Goal: Task Accomplishment & Management: Use online tool/utility

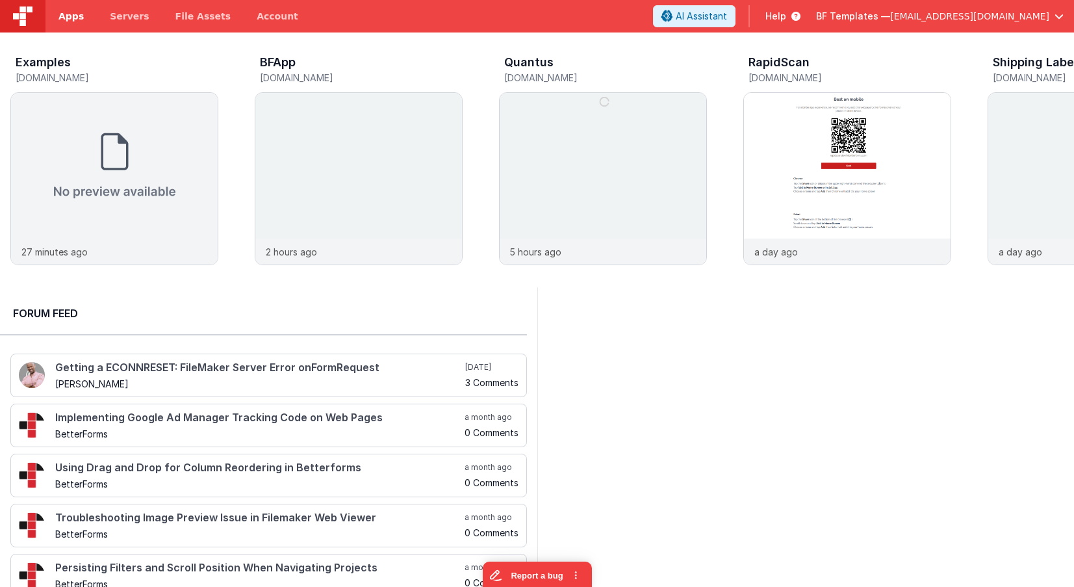
click at [62, 7] on link "Apps" at bounding box center [70, 16] width 51 height 32
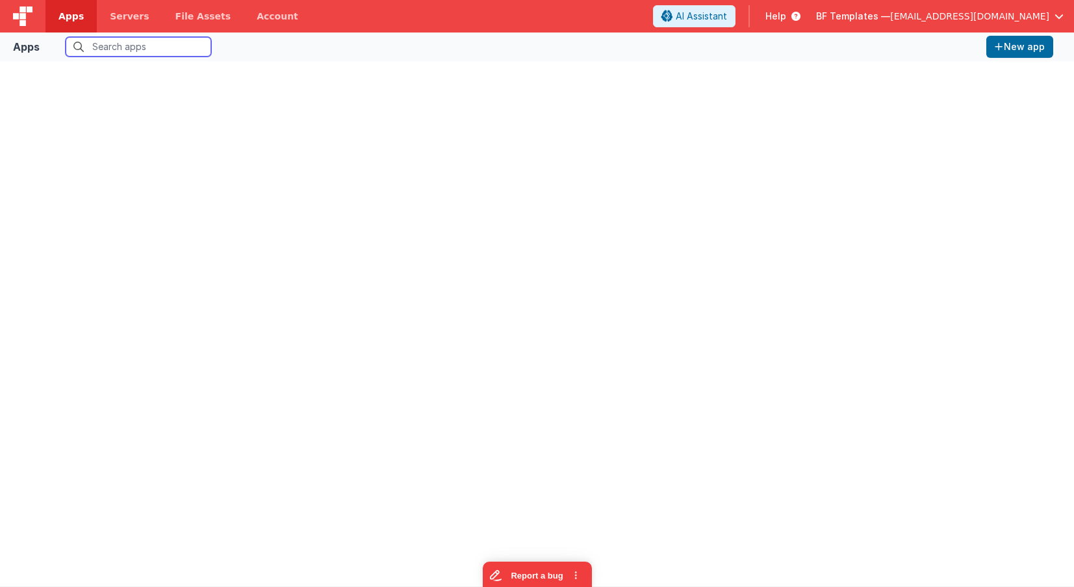
click at [115, 51] on input "text" at bounding box center [139, 46] width 146 height 19
type input "bfapp"
click at [242, 34] on div "Apps bfapp All organizations New app" at bounding box center [537, 46] width 1074 height 29
click at [238, 46] on label "All organizations" at bounding box center [273, 46] width 82 height 12
click at [0, 0] on input "All organizations" at bounding box center [0, 0] width 0 height 0
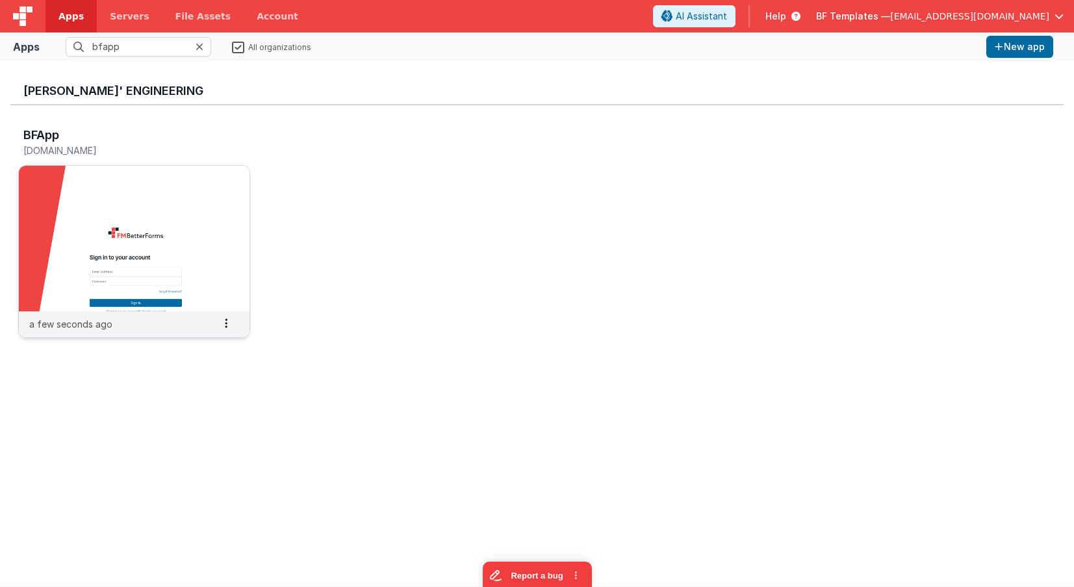
click at [198, 220] on img at bounding box center [134, 239] width 231 height 146
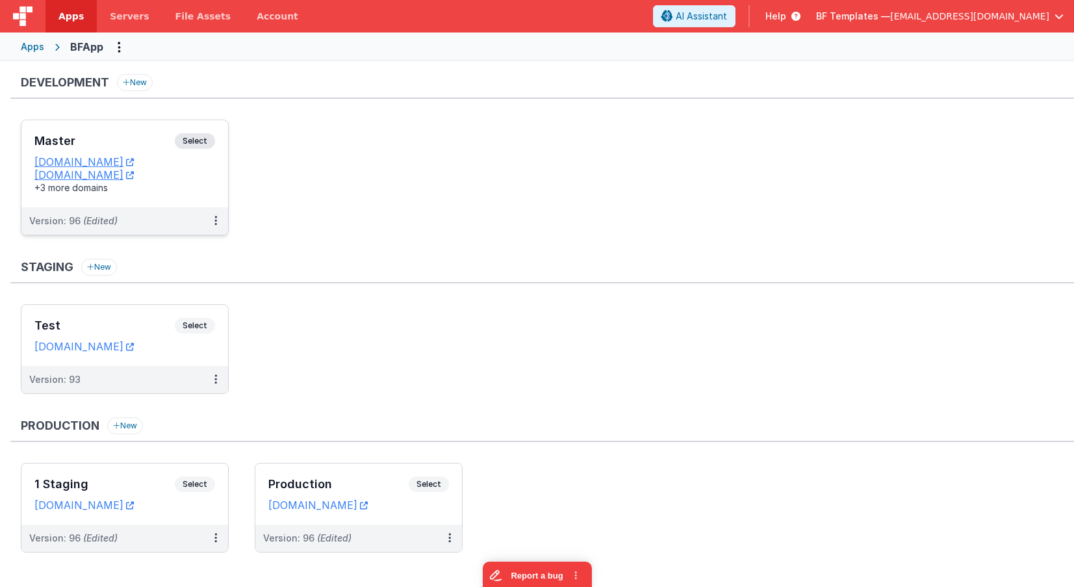
click at [212, 127] on div "Master Select URLs [DOMAIN_NAME] [DOMAIN_NAME] +3 more domains" at bounding box center [124, 163] width 207 height 87
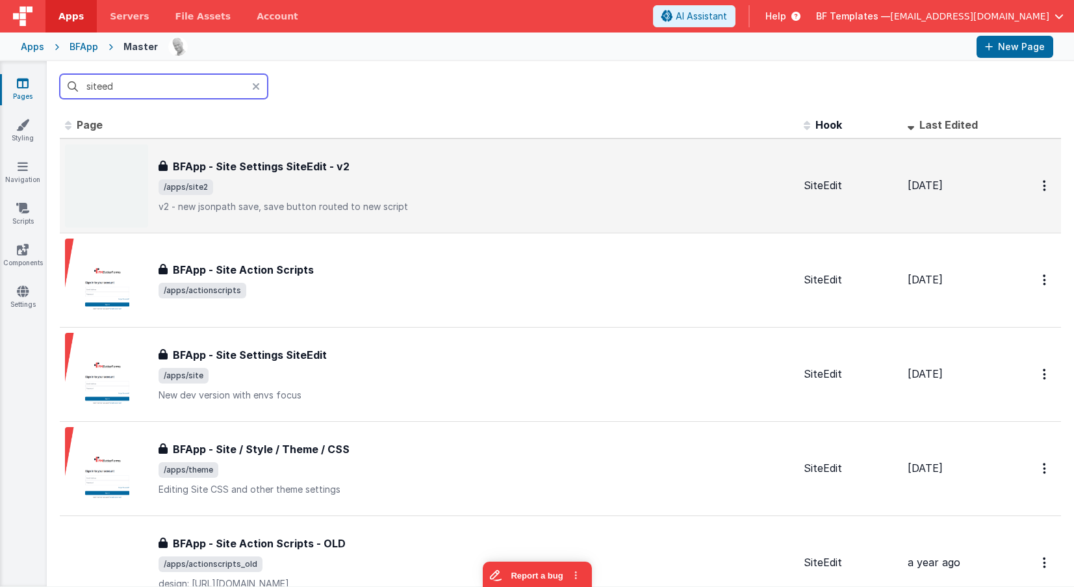
type input "siteed"
click at [253, 183] on span "/apps/site2" at bounding box center [476, 187] width 635 height 16
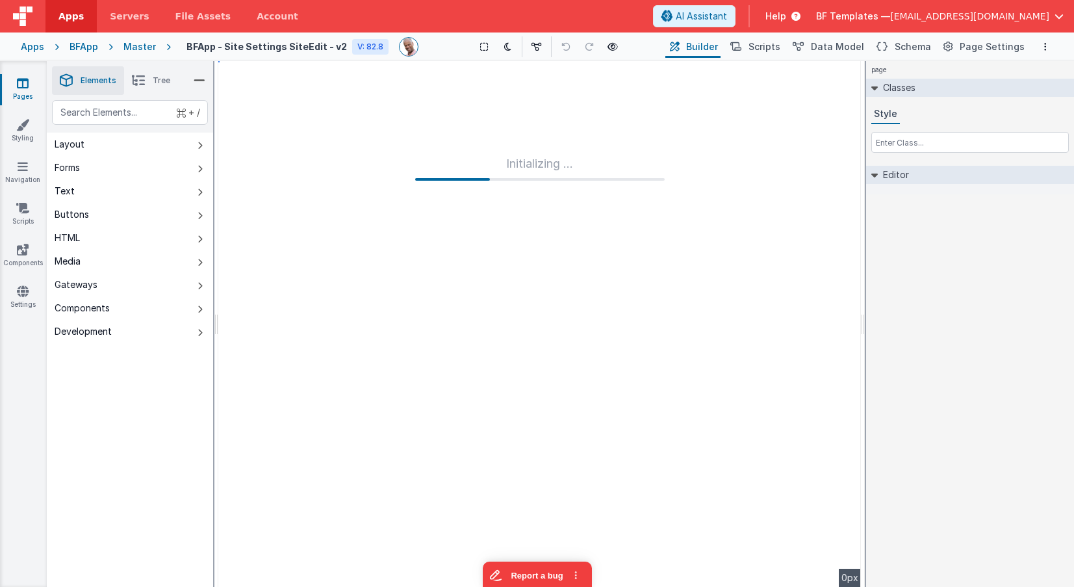
click at [998, 210] on div "page Classes Style Editor DEV: Focus DEV: builderToggleConditionalCSS DEV: Remo…" at bounding box center [970, 324] width 208 height 526
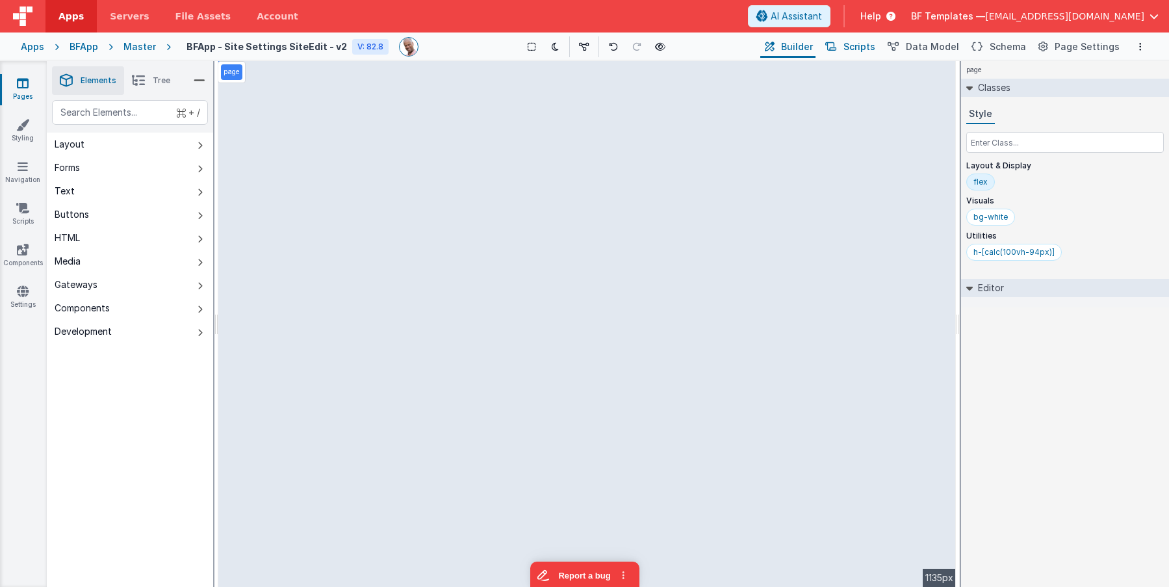
click at [875, 47] on span "Scripts" at bounding box center [859, 46] width 32 height 13
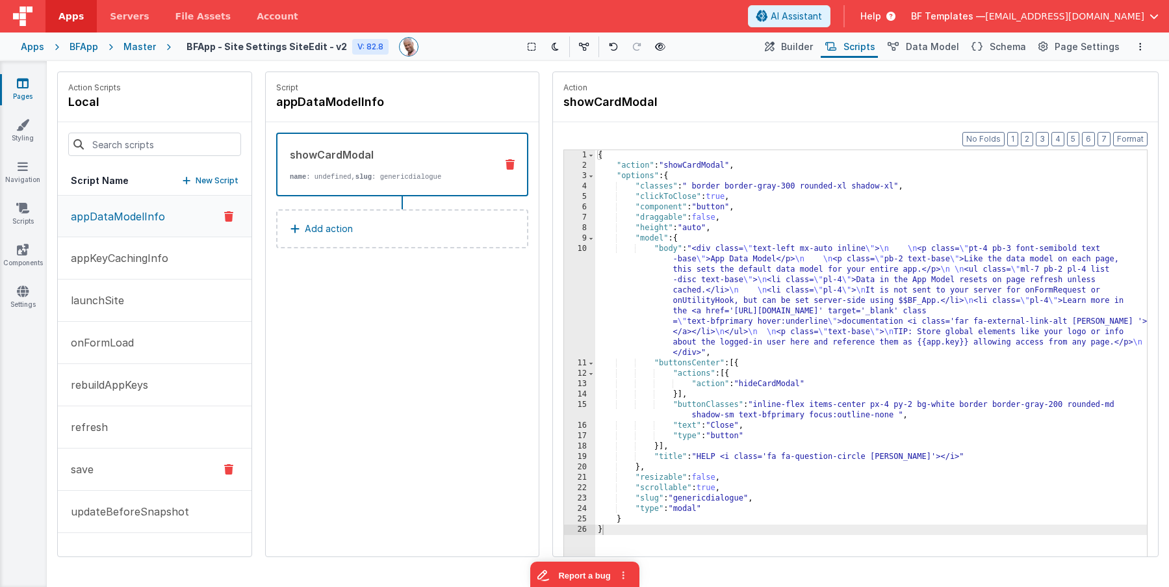
drag, startPoint x: 107, startPoint y: 463, endPoint x: 118, endPoint y: 461, distance: 10.5
click at [106, 462] on button "save" at bounding box center [155, 469] width 194 height 42
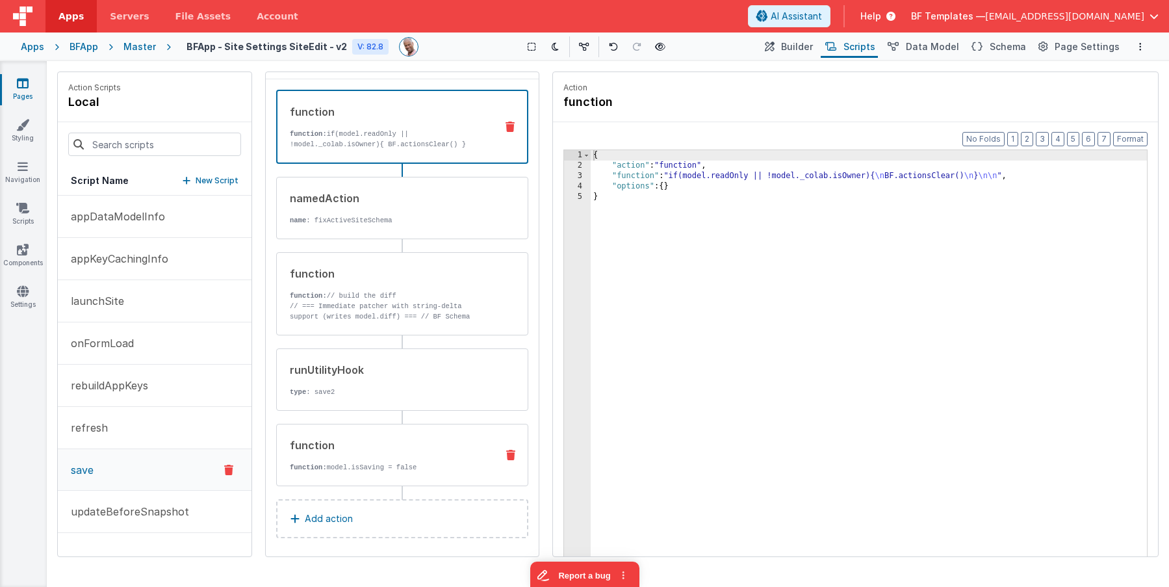
scroll to position [48, 0]
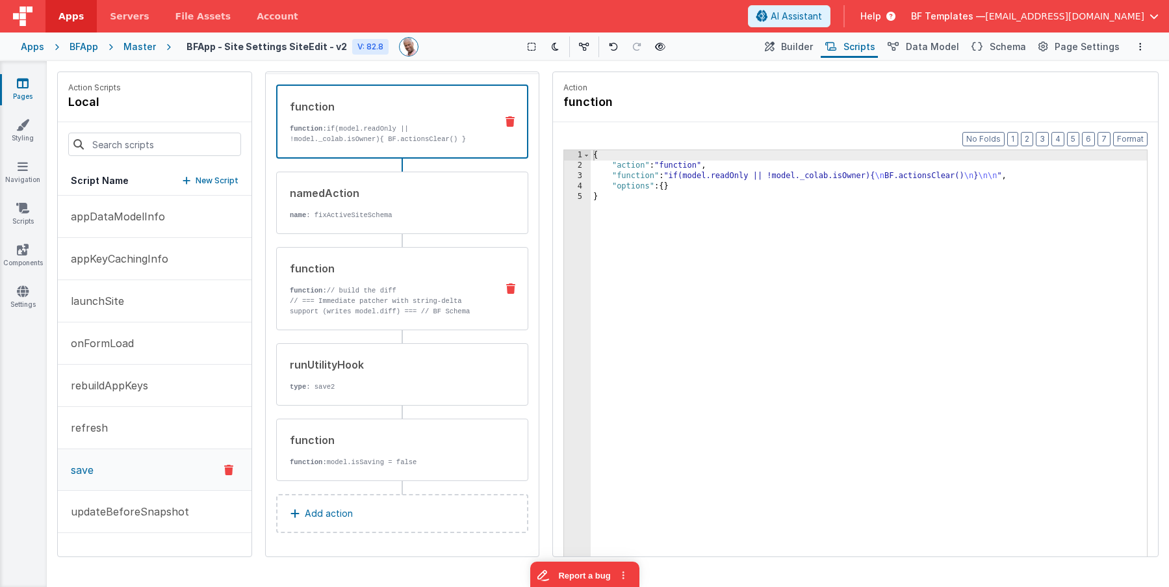
click at [407, 315] on p "// === Immediate patcher with string-delta support (writes model.diff) === // B…" at bounding box center [388, 353] width 196 height 114
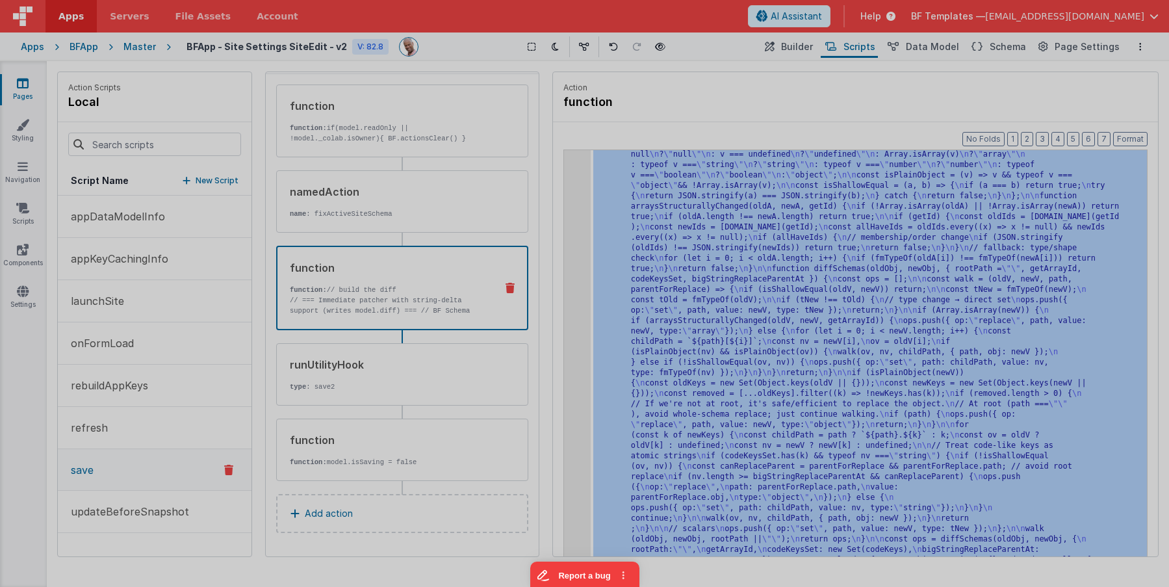
scroll to position [125, 0]
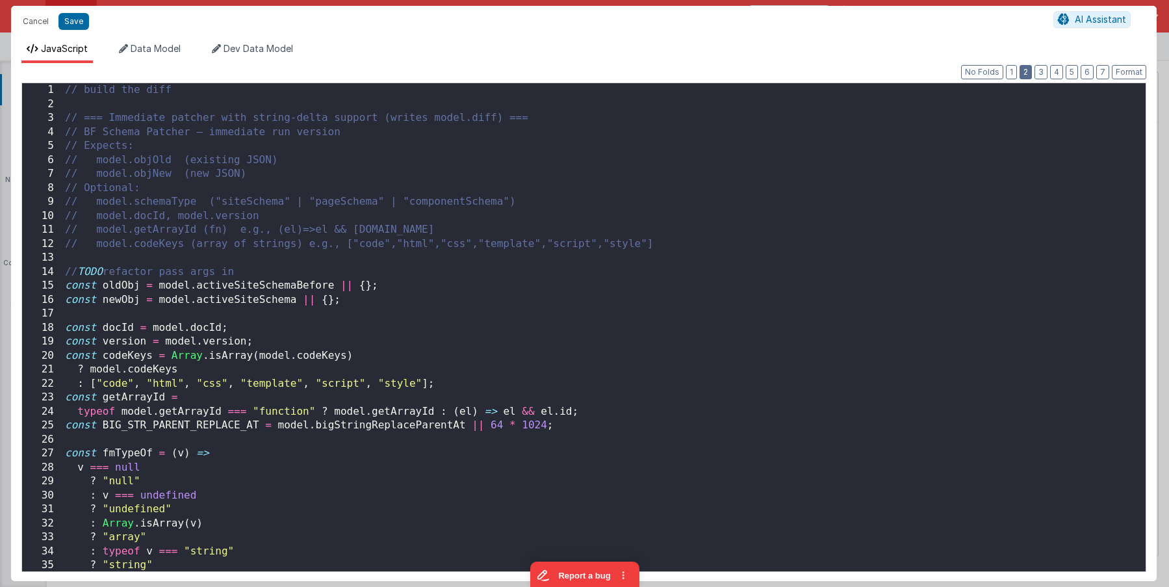
click at [998, 76] on button "2" at bounding box center [1025, 72] width 12 height 14
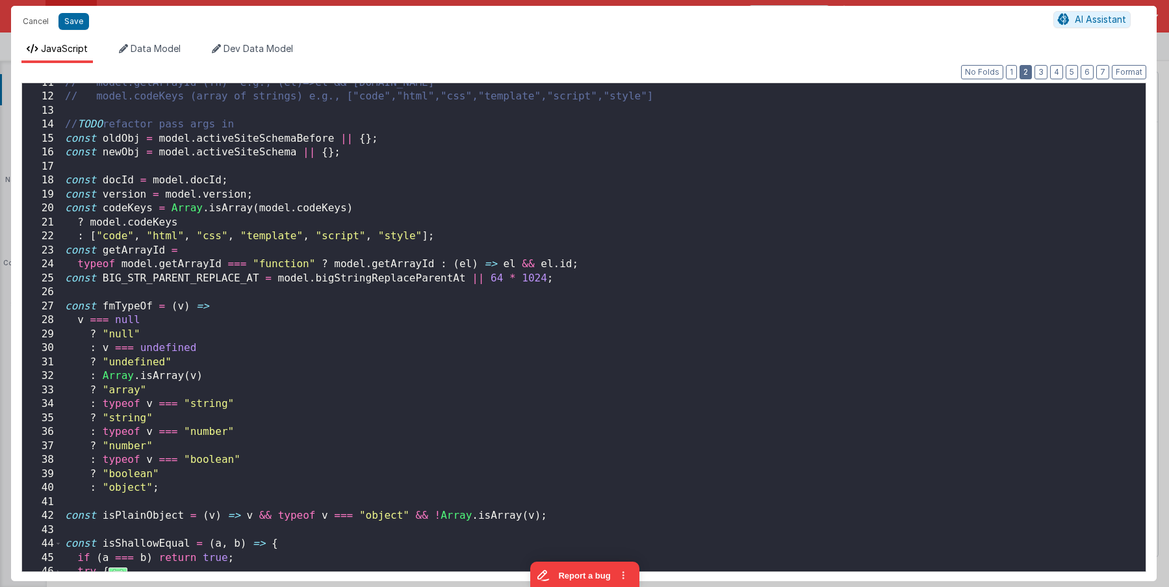
scroll to position [127, 0]
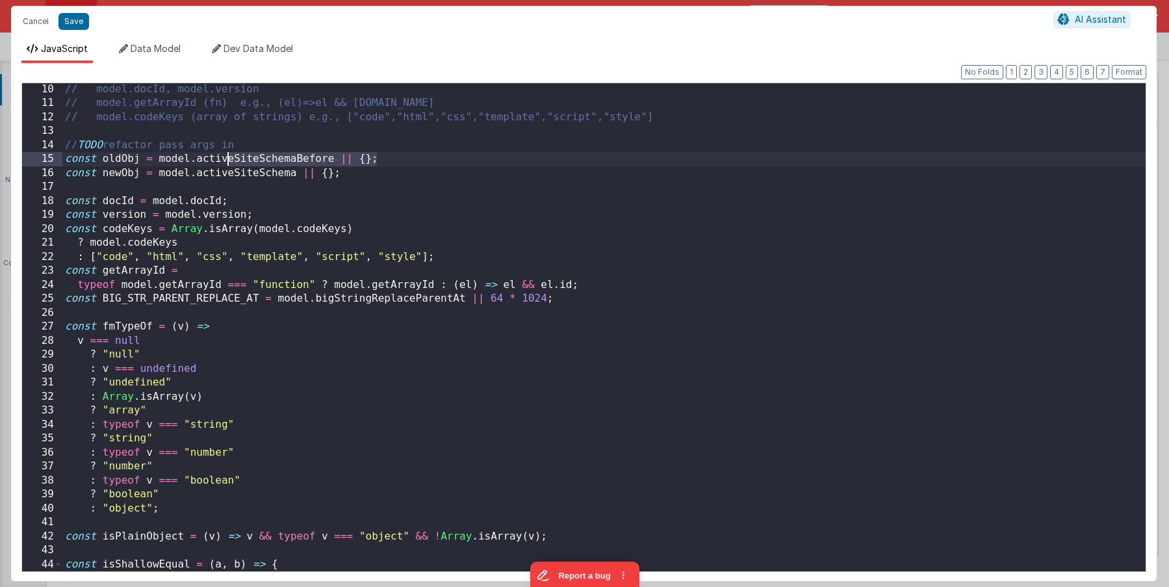
drag, startPoint x: 401, startPoint y: 161, endPoint x: 222, endPoint y: 159, distance: 179.9
click at [221, 159] on div "// model.docId, model.version // model.getArrayId (fn) e.g., (el)=>el && [DOMAI…" at bounding box center [603, 343] width 1083 height 522
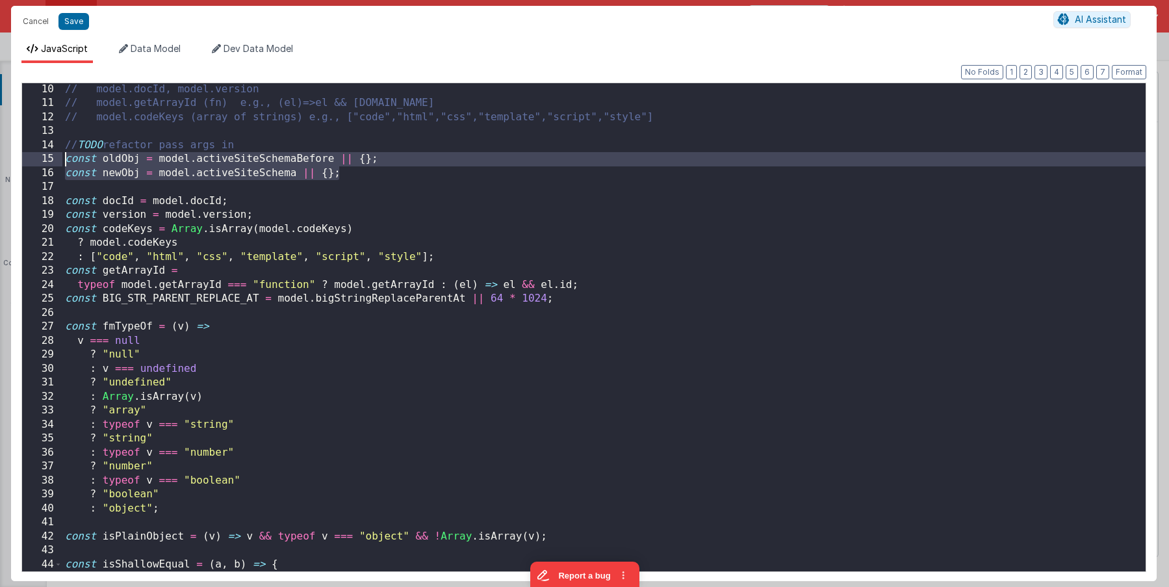
drag, startPoint x: 392, startPoint y: 177, endPoint x: 32, endPoint y: 162, distance: 359.5
click at [32, 162] on div "10 11 12 13 14 15 16 17 18 19 20 21 22 23 24 25 26 27 28 29 30 31 32 33 34 35 3…" at bounding box center [583, 326] width 1124 height 489
click at [998, 71] on button "1" at bounding box center [1011, 72] width 11 height 14
click at [998, 71] on button "2" at bounding box center [1025, 72] width 12 height 14
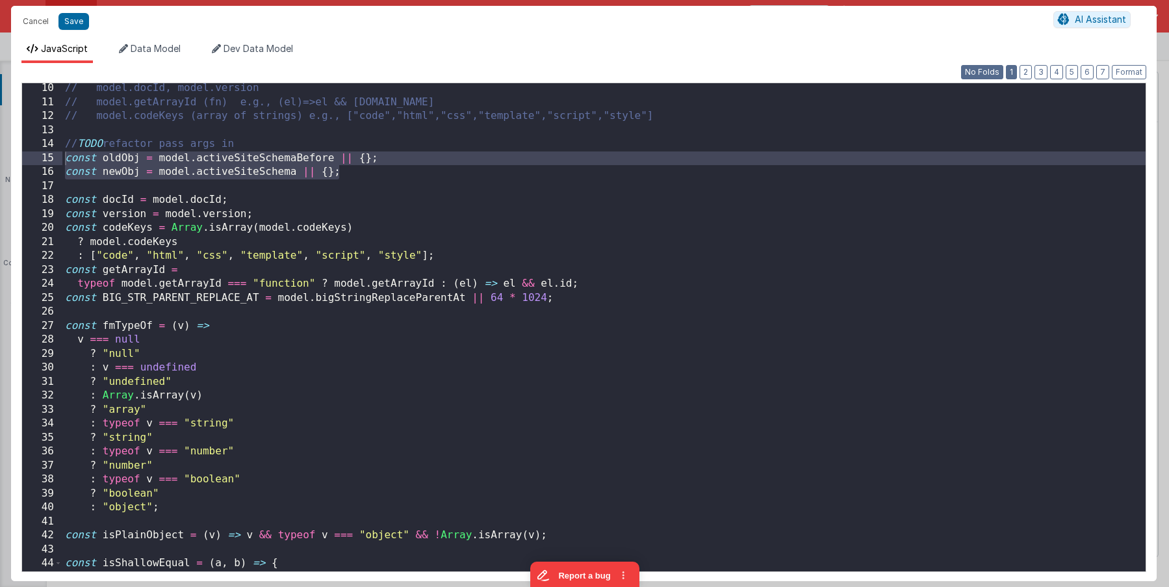
drag, startPoint x: 1012, startPoint y: 71, endPoint x: 1004, endPoint y: 72, distance: 8.5
click at [998, 71] on button "1" at bounding box center [1011, 72] width 11 height 14
drag, startPoint x: 986, startPoint y: 71, endPoint x: 994, endPoint y: 72, distance: 7.9
click at [985, 71] on button "No Folds" at bounding box center [982, 72] width 42 height 14
click at [998, 73] on button "2" at bounding box center [1025, 72] width 12 height 14
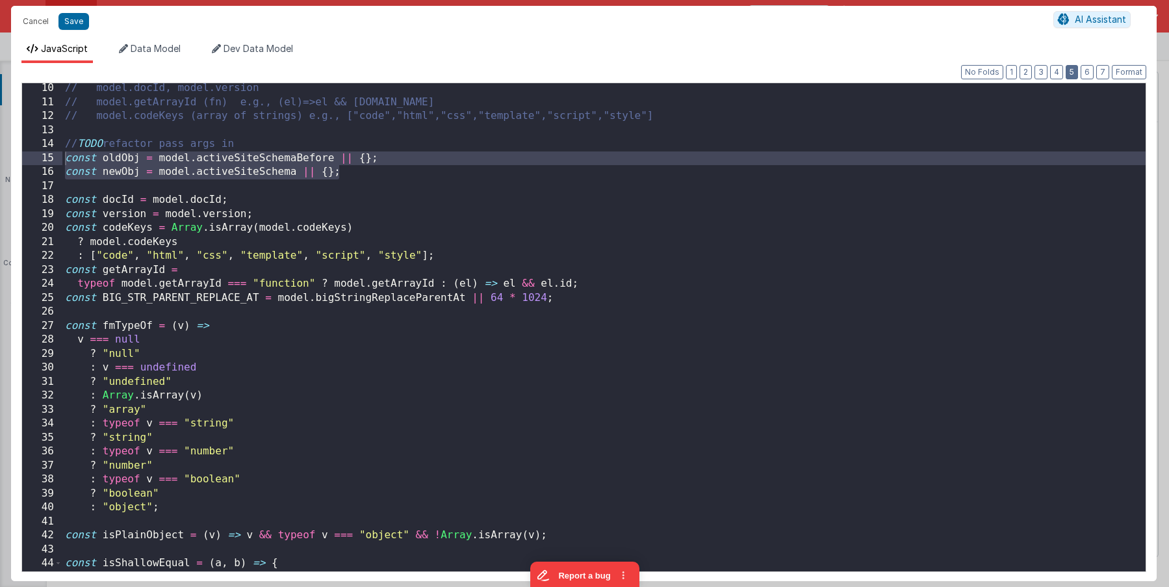
click at [998, 74] on button "5" at bounding box center [1071, 72] width 12 height 14
drag, startPoint x: 979, startPoint y: 72, endPoint x: 949, endPoint y: 97, distance: 39.2
click at [979, 72] on button "No Folds" at bounding box center [982, 72] width 42 height 14
drag, startPoint x: 885, startPoint y: 174, endPoint x: 859, endPoint y: 183, distance: 26.9
click at [884, 174] on div "// model.docId, model.version // model.getArrayId (fn) e.g., (el)=>el && [DOMAI…" at bounding box center [603, 342] width 1083 height 522
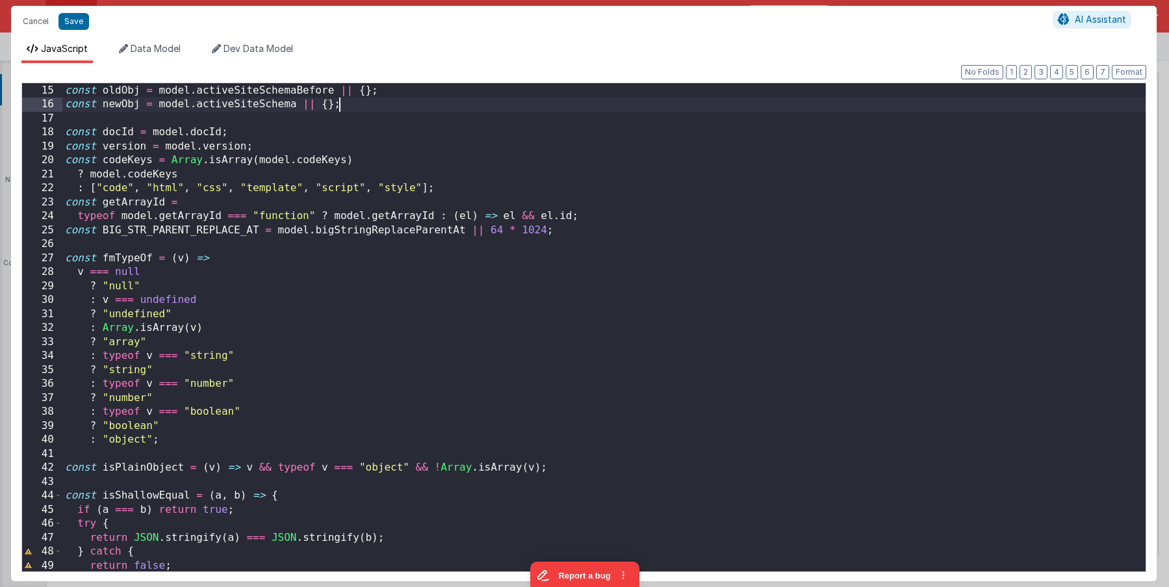
scroll to position [195, 0]
click at [61, 259] on div "27" at bounding box center [42, 258] width 40 height 14
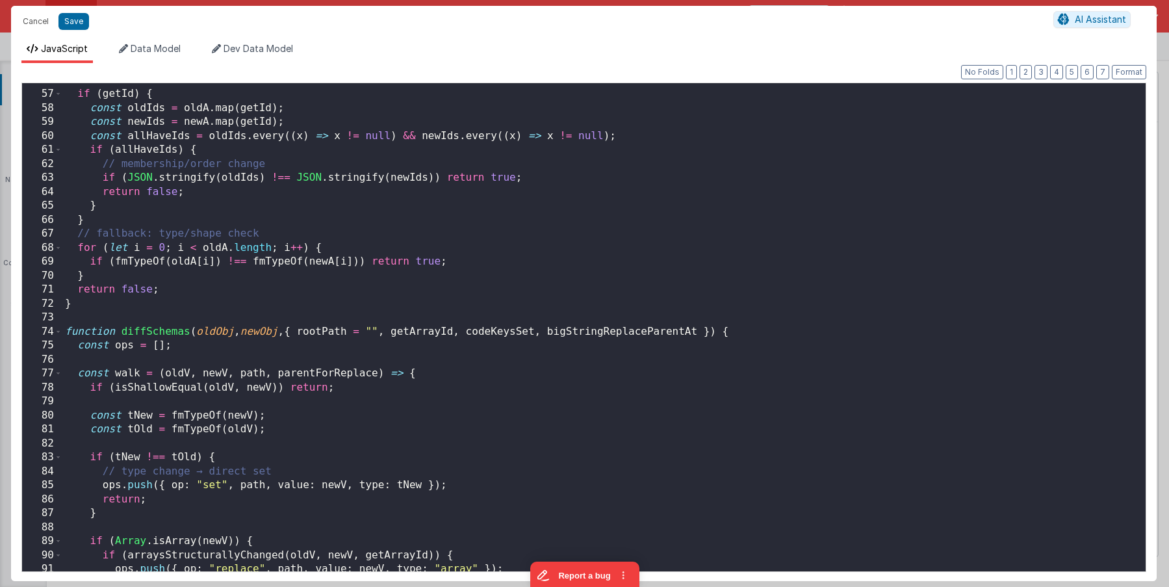
scroll to position [778, 0]
click at [58, 333] on span at bounding box center [58, 332] width 7 height 14
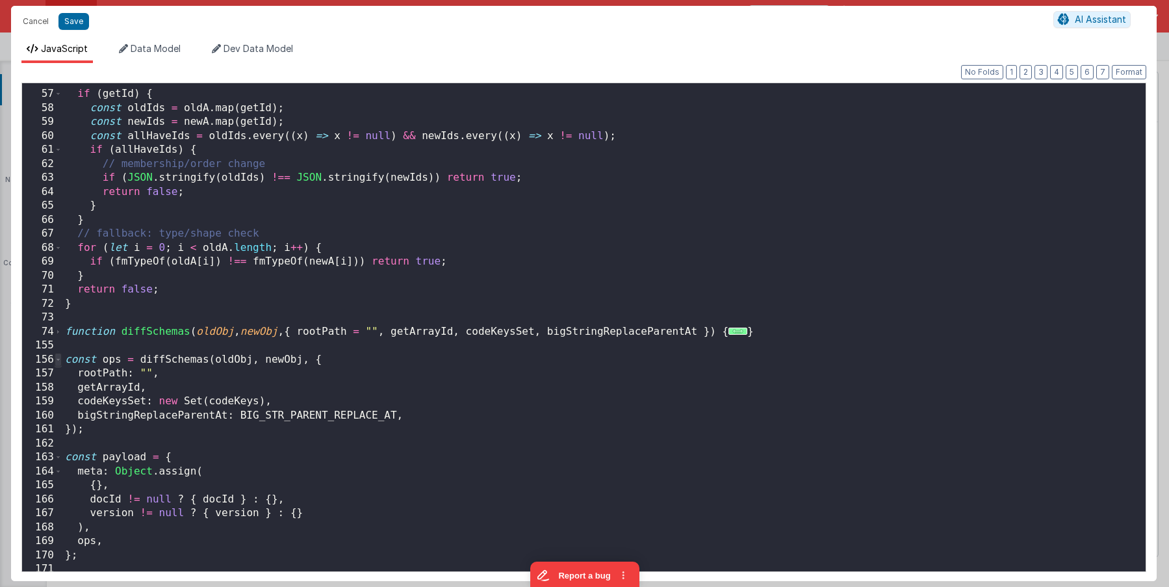
click at [60, 359] on span at bounding box center [58, 360] width 7 height 14
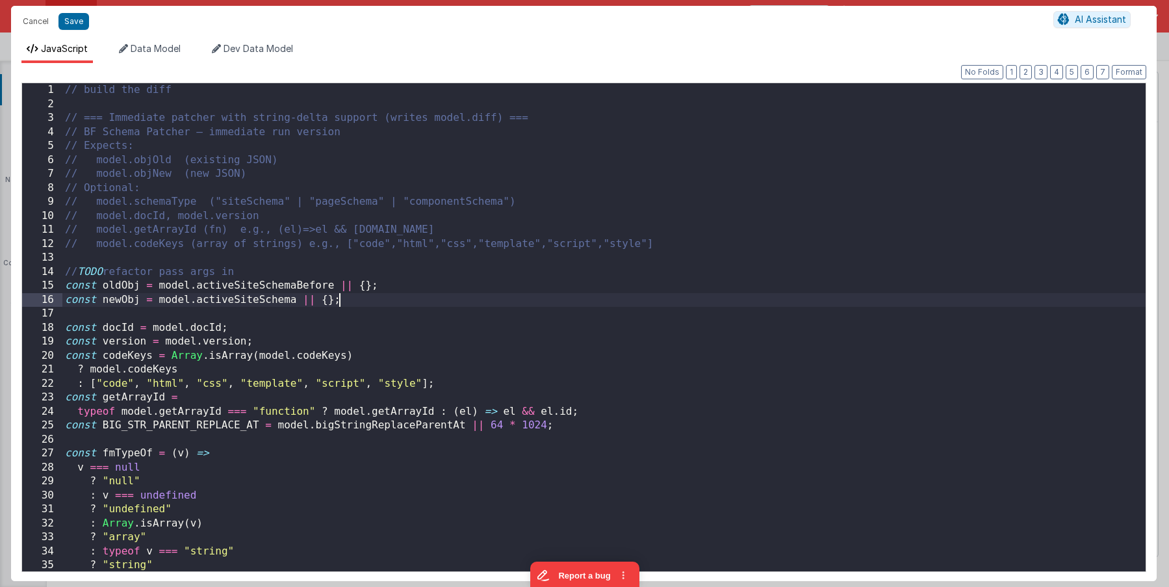
scroll to position [0, 0]
click at [998, 71] on button "7" at bounding box center [1102, 72] width 13 height 14
click at [998, 70] on button "1" at bounding box center [1011, 72] width 11 height 14
click at [998, 71] on button "Format" at bounding box center [1128, 72] width 34 height 14
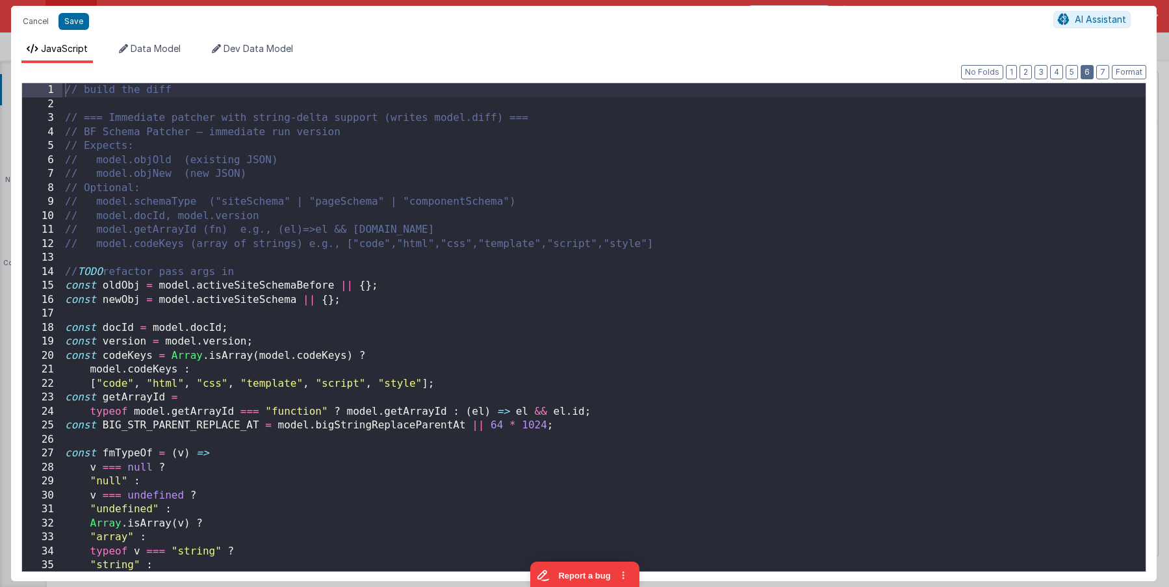
click at [998, 72] on button "6" at bounding box center [1086, 72] width 13 height 14
click at [998, 72] on button "4" at bounding box center [1056, 72] width 13 height 14
click at [998, 70] on button "2" at bounding box center [1025, 72] width 12 height 14
click at [998, 71] on button "2" at bounding box center [1025, 72] width 12 height 14
click at [998, 71] on button "1" at bounding box center [1011, 72] width 11 height 14
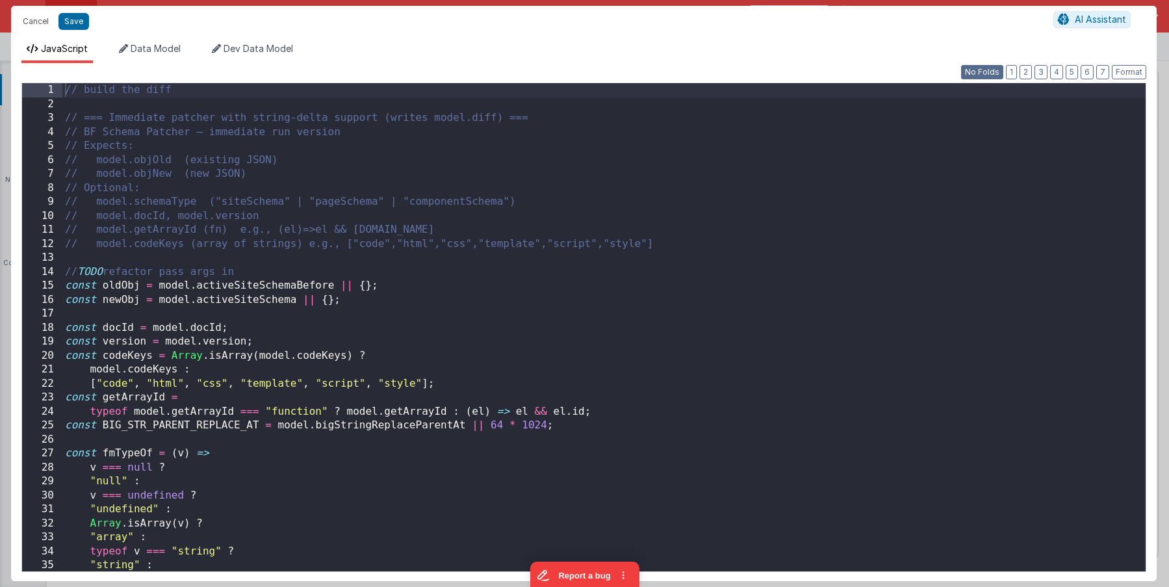
click at [985, 70] on button "No Folds" at bounding box center [982, 72] width 42 height 14
click at [998, 73] on button "Format" at bounding box center [1128, 72] width 34 height 14
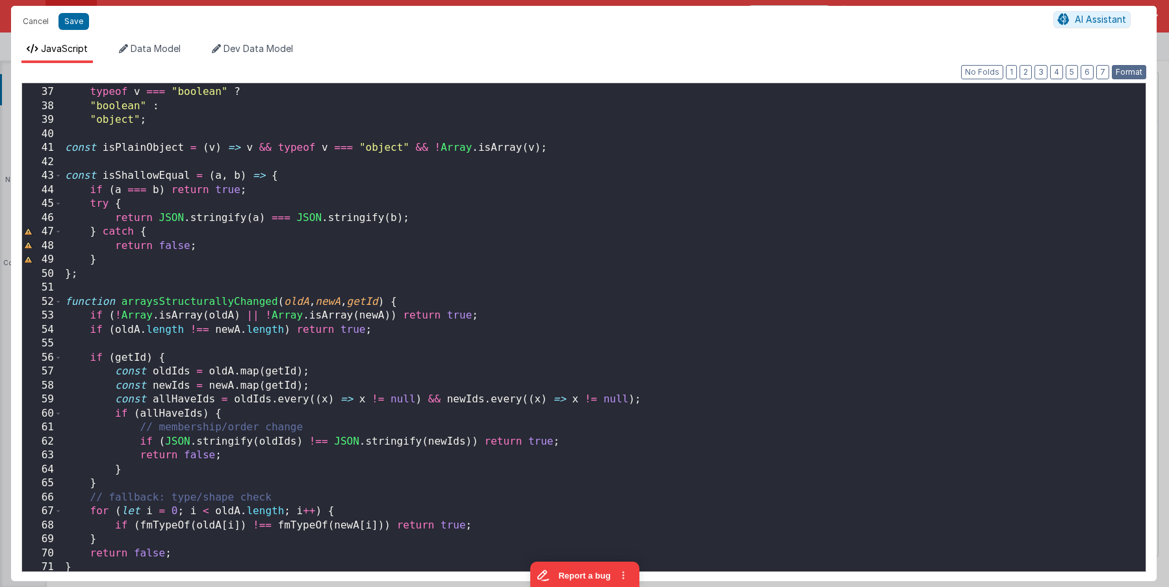
scroll to position [501, 0]
click at [53, 175] on div "43" at bounding box center [42, 176] width 40 height 14
click at [56, 178] on span at bounding box center [58, 176] width 7 height 14
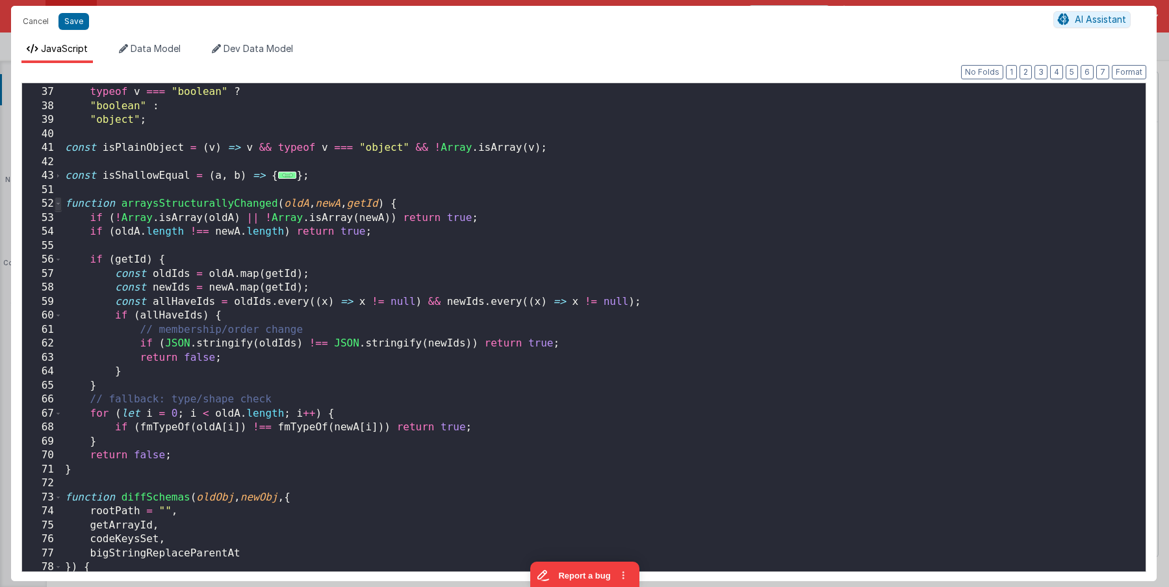
click at [57, 206] on span at bounding box center [58, 204] width 7 height 14
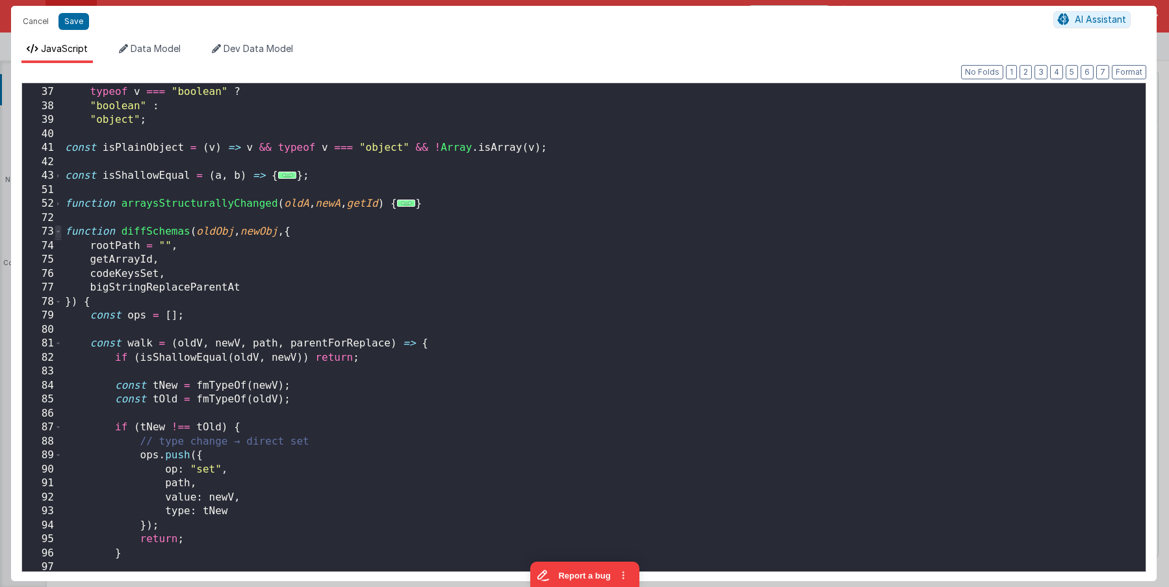
click at [57, 233] on span at bounding box center [58, 232] width 7 height 14
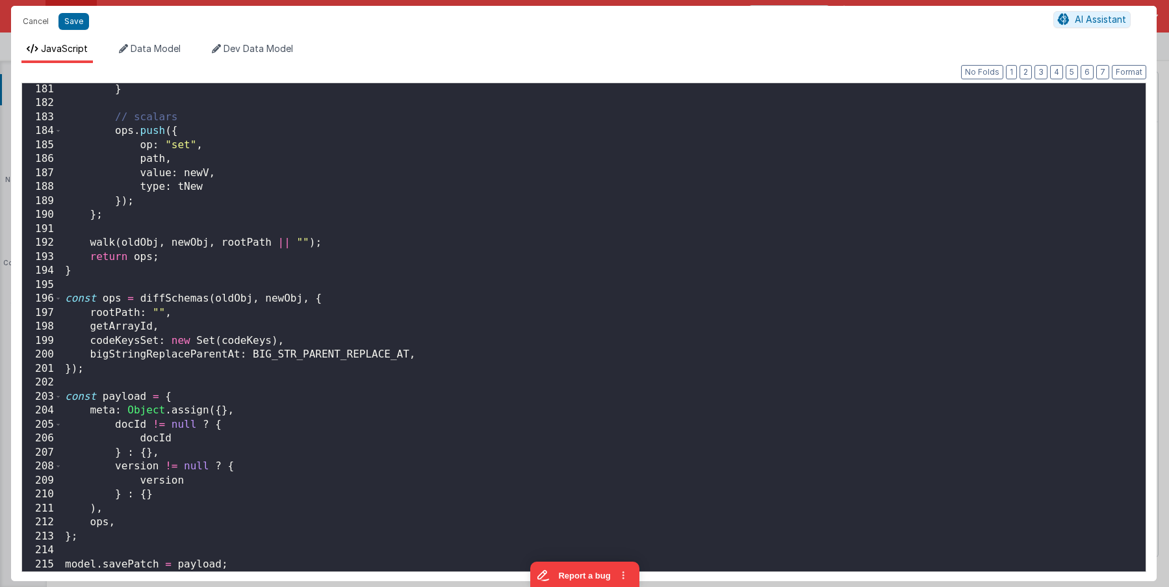
scroll to position [2117, 0]
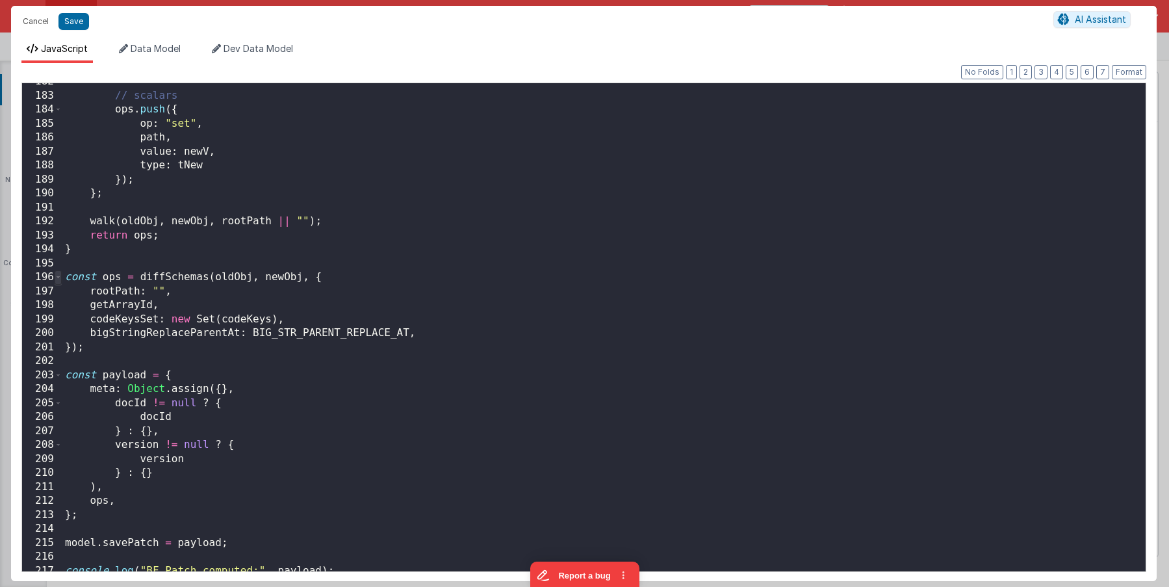
click at [58, 277] on span at bounding box center [58, 277] width 7 height 14
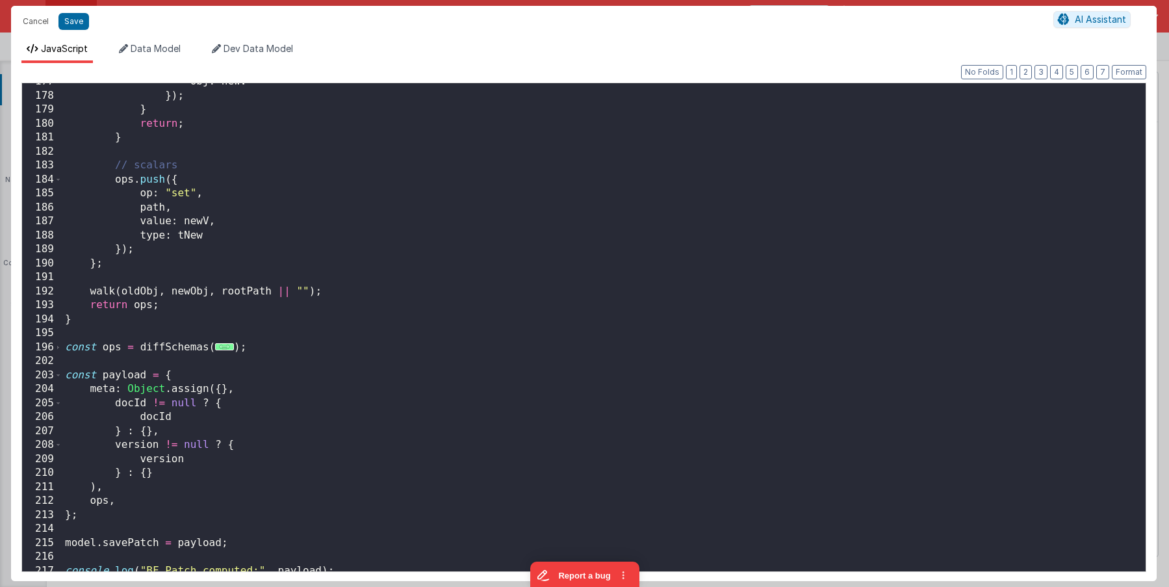
scroll to position [2048, 0]
click at [58, 376] on span at bounding box center [58, 375] width 7 height 14
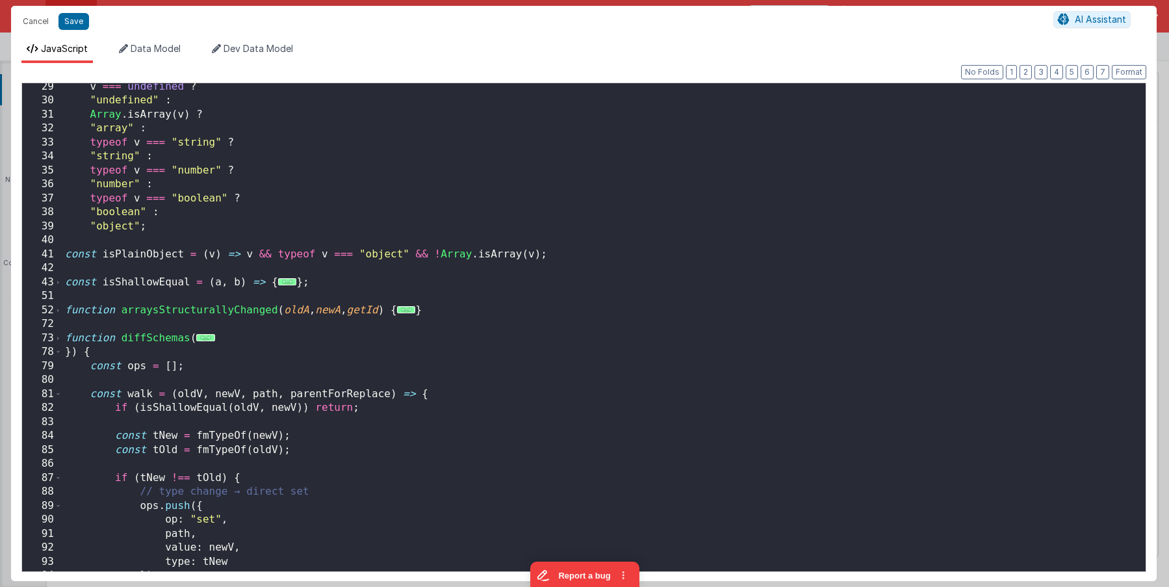
scroll to position [401, 0]
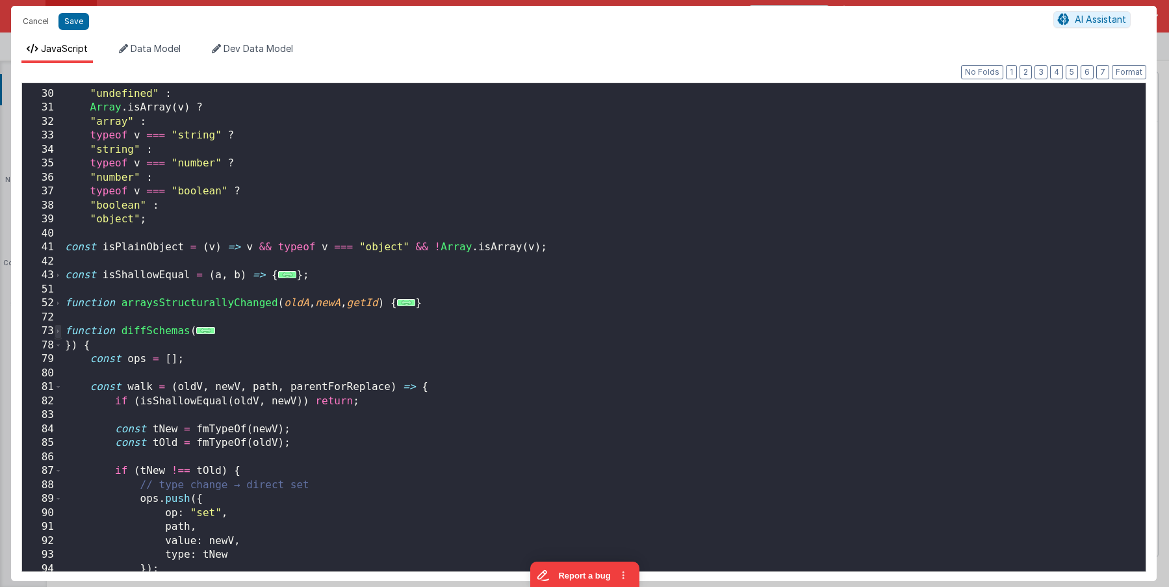
click at [58, 330] on span at bounding box center [58, 331] width 7 height 14
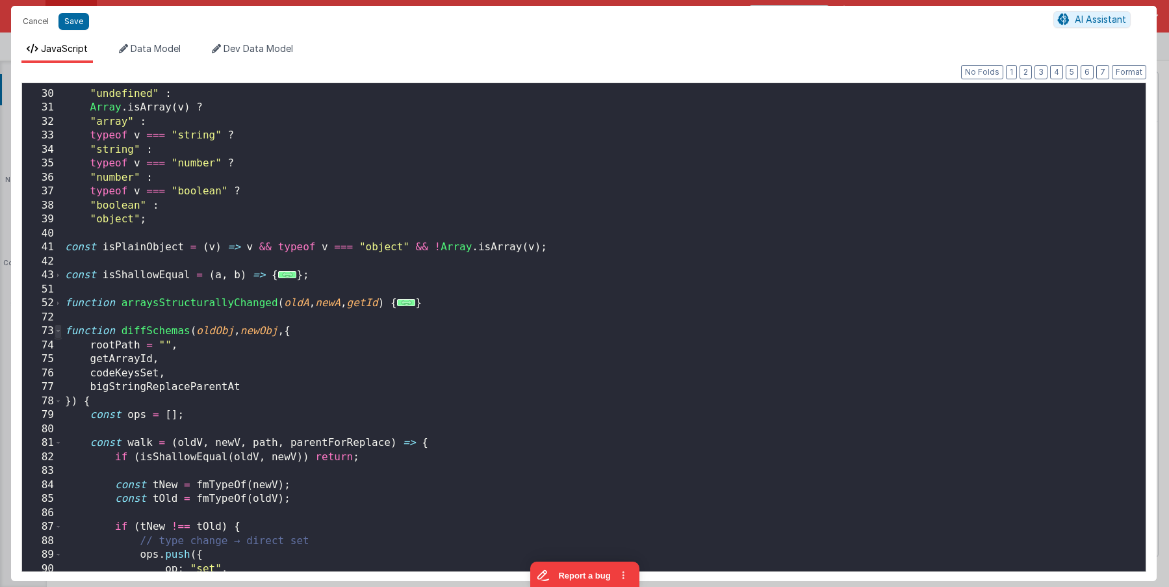
click at [58, 330] on span at bounding box center [58, 331] width 7 height 14
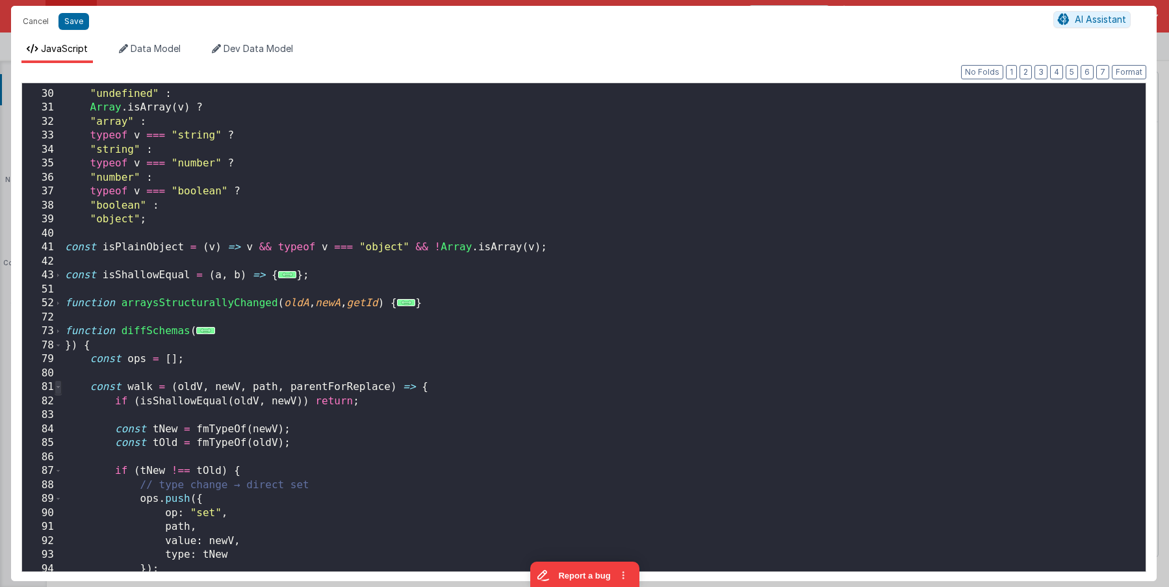
click at [55, 389] on span at bounding box center [58, 387] width 7 height 14
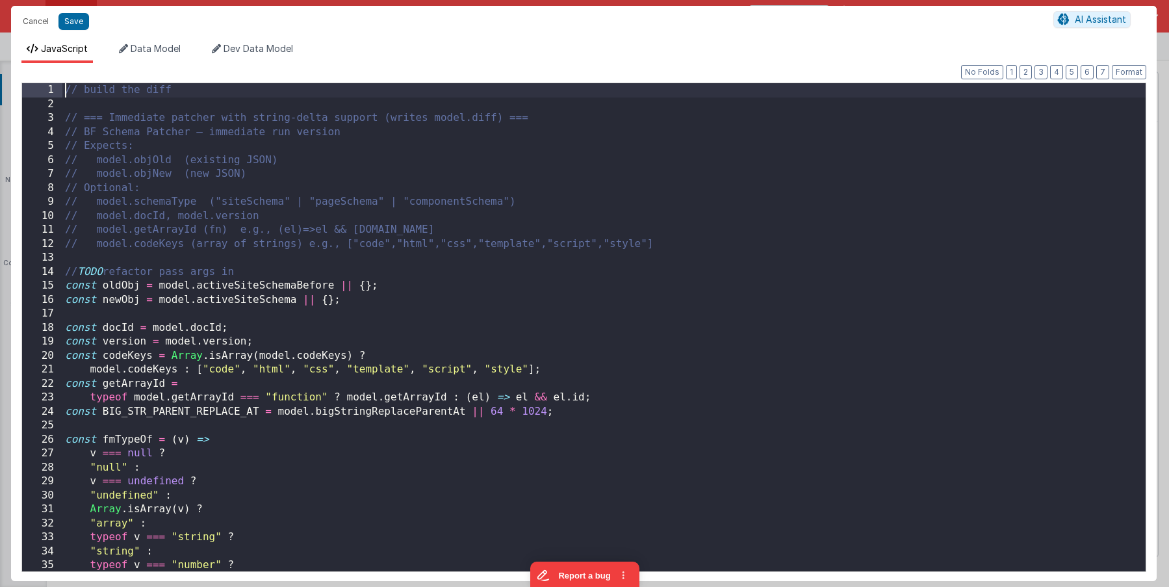
scroll to position [0, 0]
drag, startPoint x: 39, startPoint y: 21, endPoint x: 321, endPoint y: 6, distance: 282.3
click at [39, 21] on button "Cancel" at bounding box center [35, 21] width 39 height 18
